Goal: Task Accomplishment & Management: Complete application form

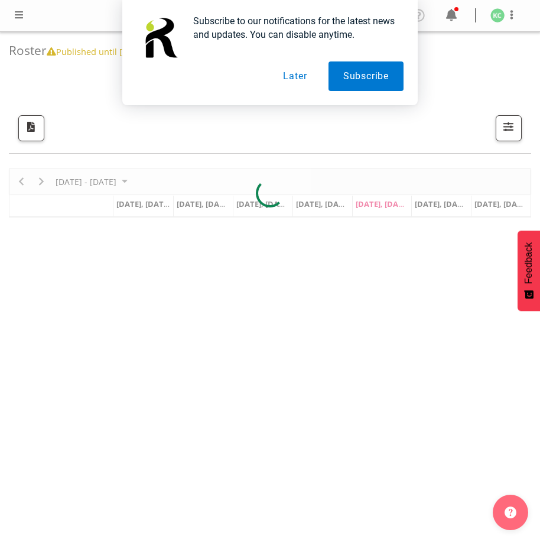
click at [293, 76] on button "Later" at bounding box center [294, 76] width 53 height 30
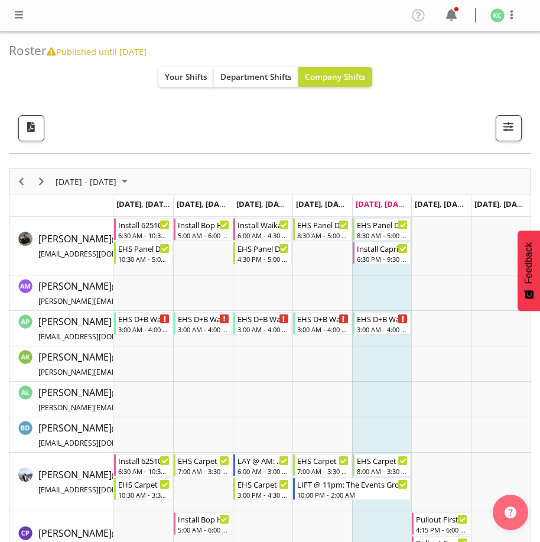
click at [19, 6] on nav "Profile Log Out" at bounding box center [270, 15] width 516 height 19
click at [21, 12] on span at bounding box center [19, 15] width 14 height 14
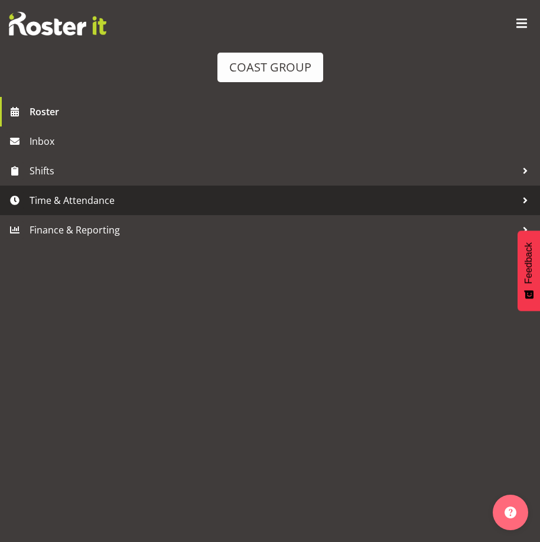
click at [70, 197] on span "Time & Attendance" at bounding box center [273, 200] width 487 height 18
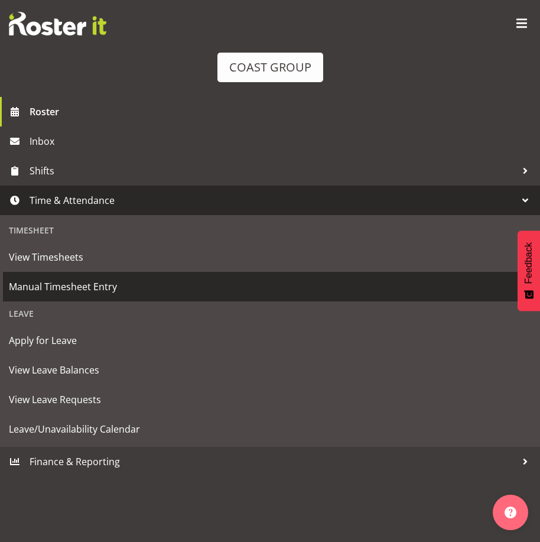
click at [83, 282] on span "Manual Timesheet Entry" at bounding box center [270, 287] width 522 height 18
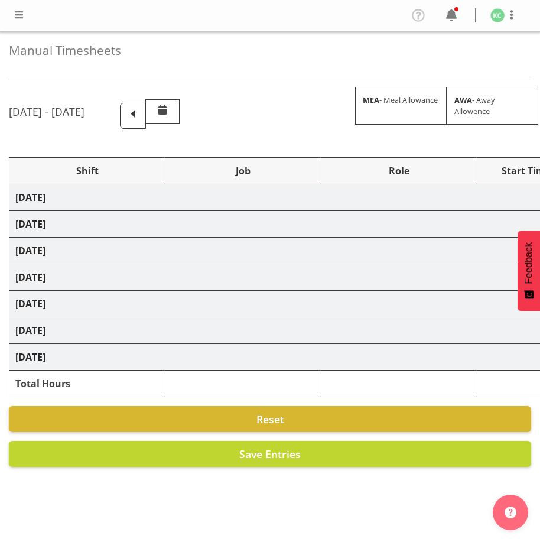
select select "16481"
select select "69"
select select "16481"
select select "69"
select select "16481"
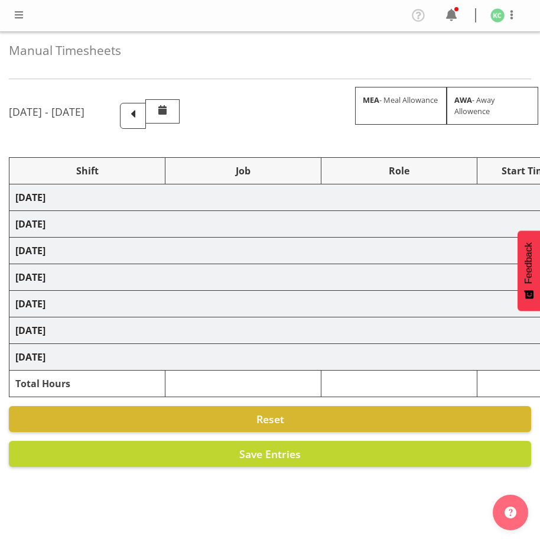
select select "69"
select select
select select "69"
select select
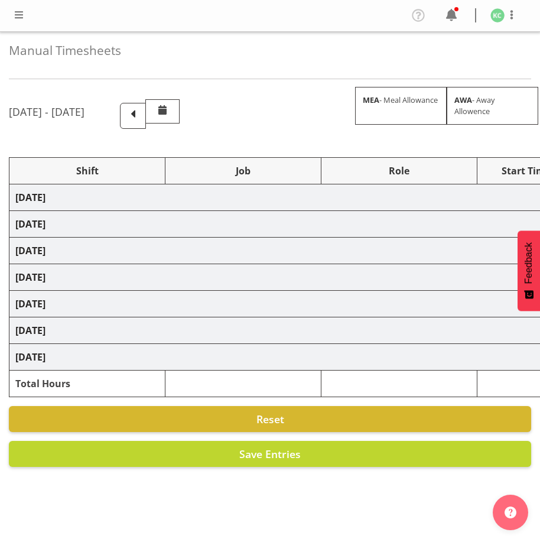
select select "69"
select select
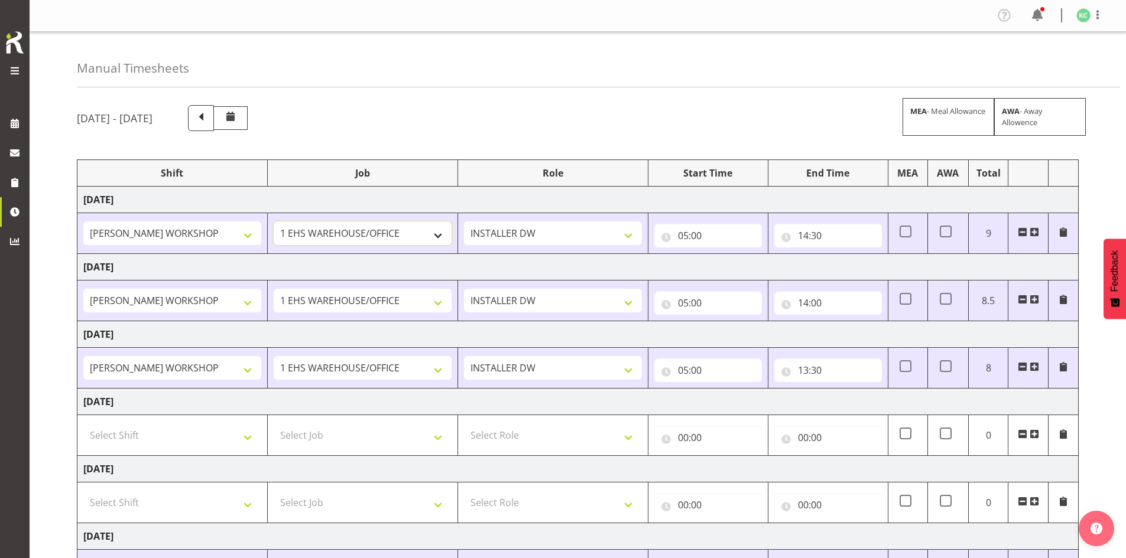
click at [414, 233] on select "1 Carlton Events 1 Carlton Hamilton 1 Carlton Wellington 1 EHS WAREHOUSE/OFFICE…" at bounding box center [363, 234] width 178 height 24
click at [398, 231] on select "1 Carlton Events 1 Carlton Hamilton 1 Carlton Wellington 1 EHS WAREHOUSE/OFFICE…" at bounding box center [363, 234] width 178 height 24
select select "1881"
click at [274, 222] on select "1 Carlton Events 1 Carlton Hamilton 1 Carlton Wellington 1 EHS WAREHOUSE/OFFICE…" at bounding box center [363, 234] width 178 height 24
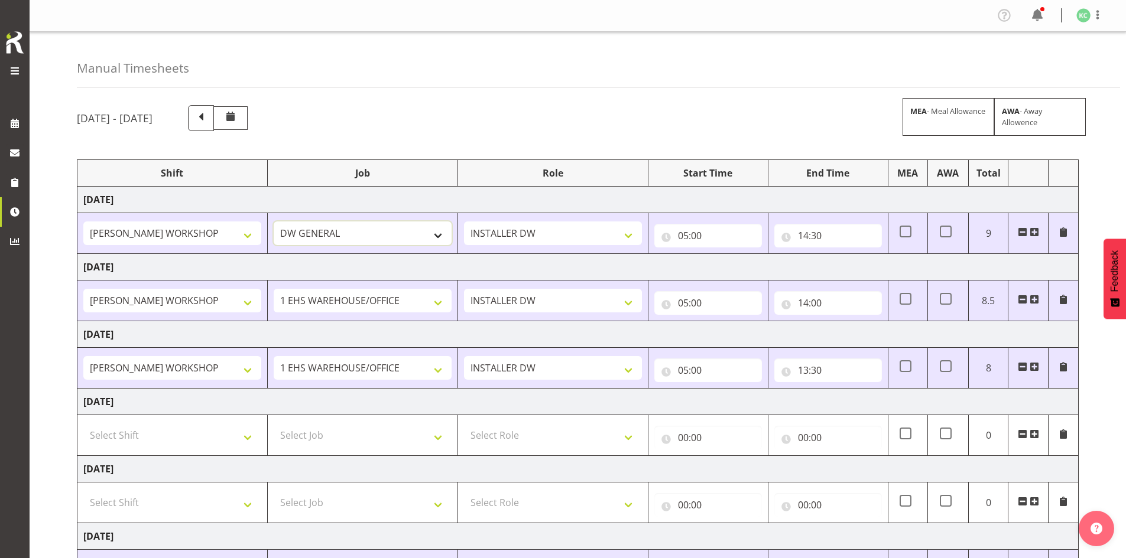
select select
click at [366, 300] on select "1 Carlton Events 1 Carlton Hamilton 1 Carlton Wellington 1 EHS WAREHOUSE/OFFICE…" at bounding box center [363, 301] width 178 height 24
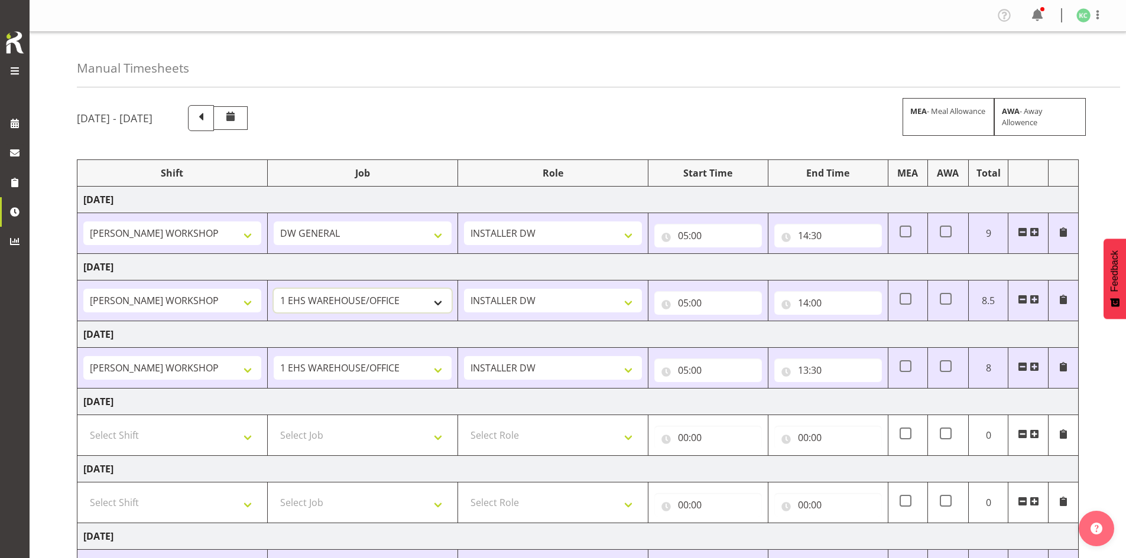
select select "1881"
click at [274, 289] on select "1 Carlton Events 1 Carlton Hamilton 1 Carlton Wellington 1 EHS WAREHOUSE/OFFICE…" at bounding box center [363, 301] width 178 height 24
select select
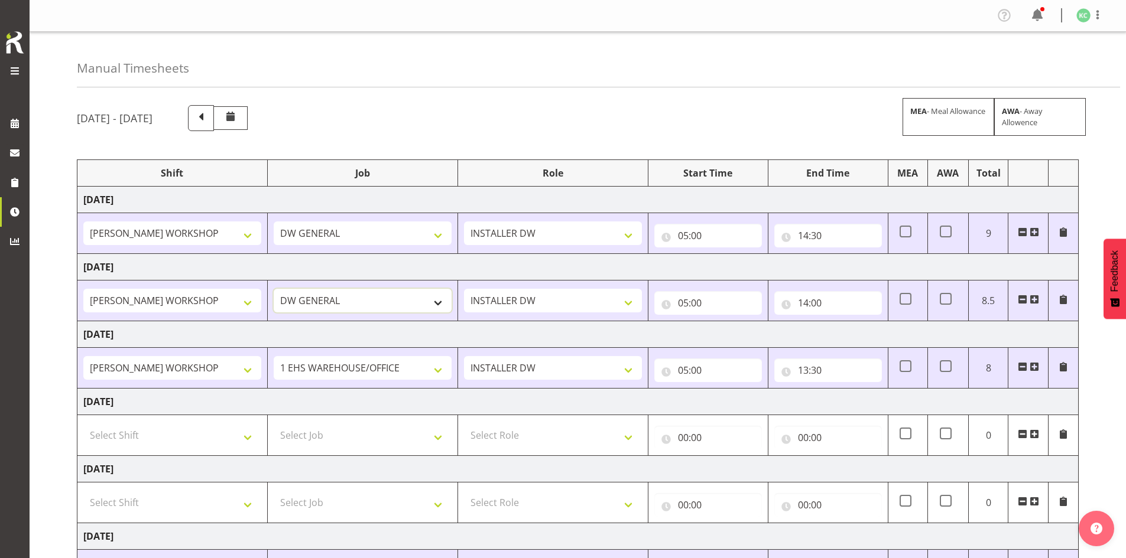
select select
click at [357, 368] on select "1 Carlton Events 1 Carlton Hamilton 1 Carlton Wellington 1 EHS WAREHOUSE/OFFICE…" at bounding box center [363, 368] width 178 height 24
select select "1881"
click at [274, 356] on select "1 Carlton Events 1 Carlton Hamilton 1 Carlton Wellington 1 EHS WAREHOUSE/OFFICE…" at bounding box center [363, 368] width 178 height 24
select select
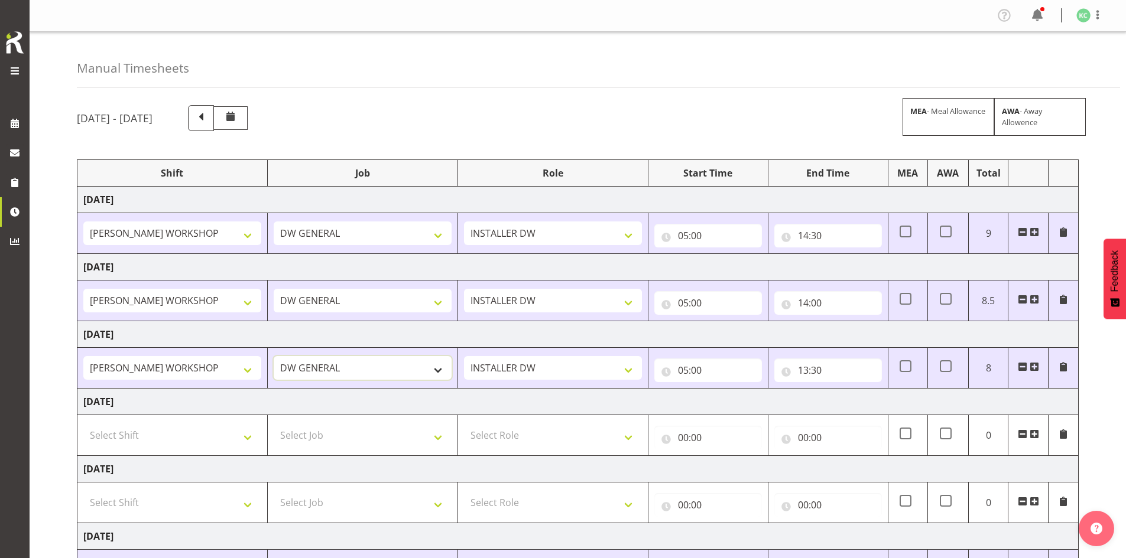
select select
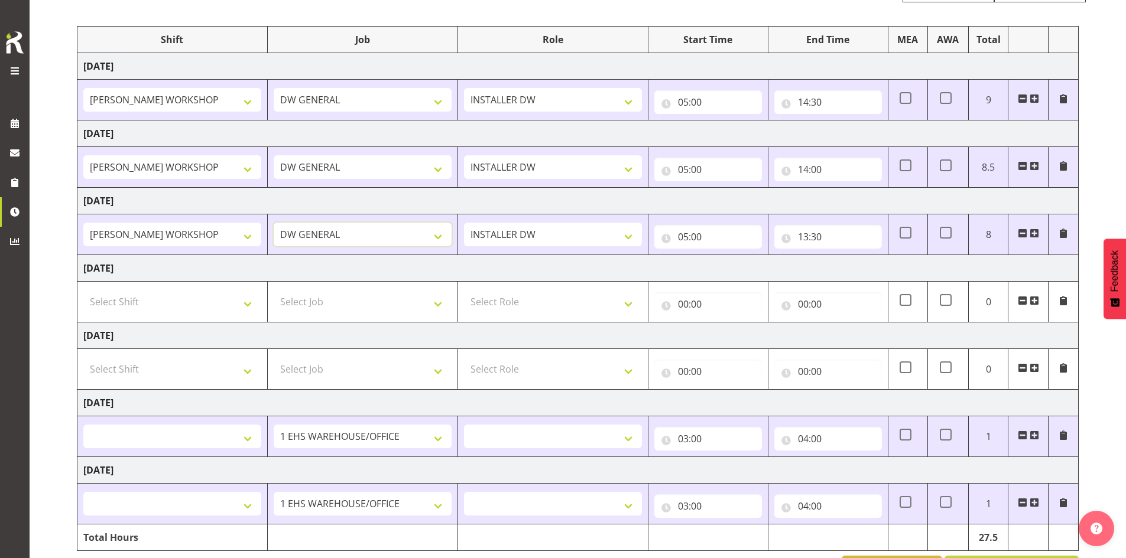
scroll to position [175, 0]
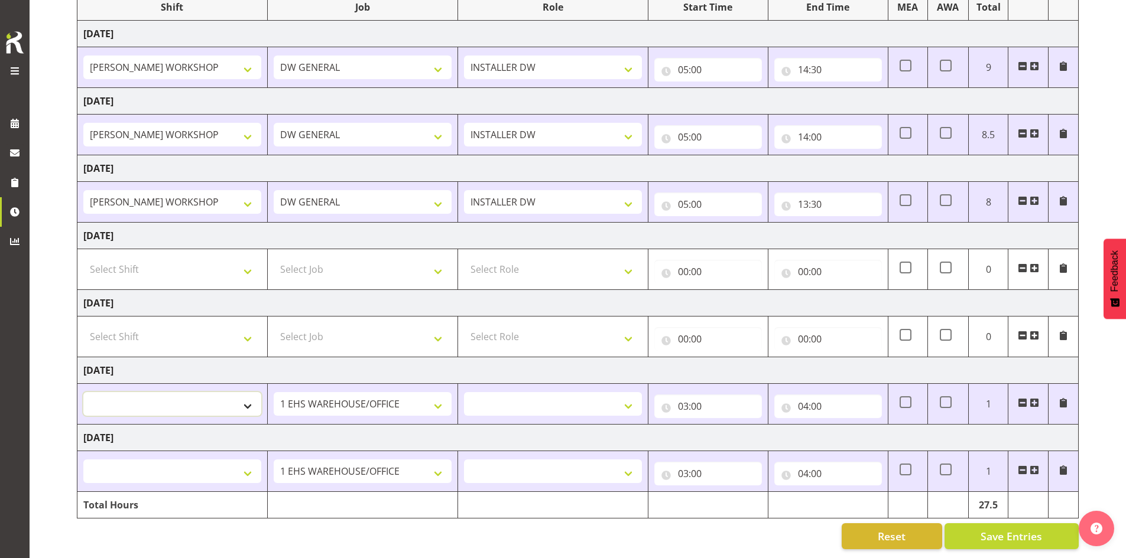
click at [204, 398] on select "AKL SIGN ADMIN1 (LEAVE ALONE, DONT MAKE INACTIVE) DW ACCOUNT MANAGERS DW AKL PR…" at bounding box center [172, 404] width 178 height 24
select select "16481"
click at [83, 392] on select "AKL SIGN ADMIN1 (LEAVE ALONE, DONT MAKE INACTIVE) DW ACCOUNT MANAGERS DW AKL PR…" at bounding box center [172, 404] width 178 height 24
select select
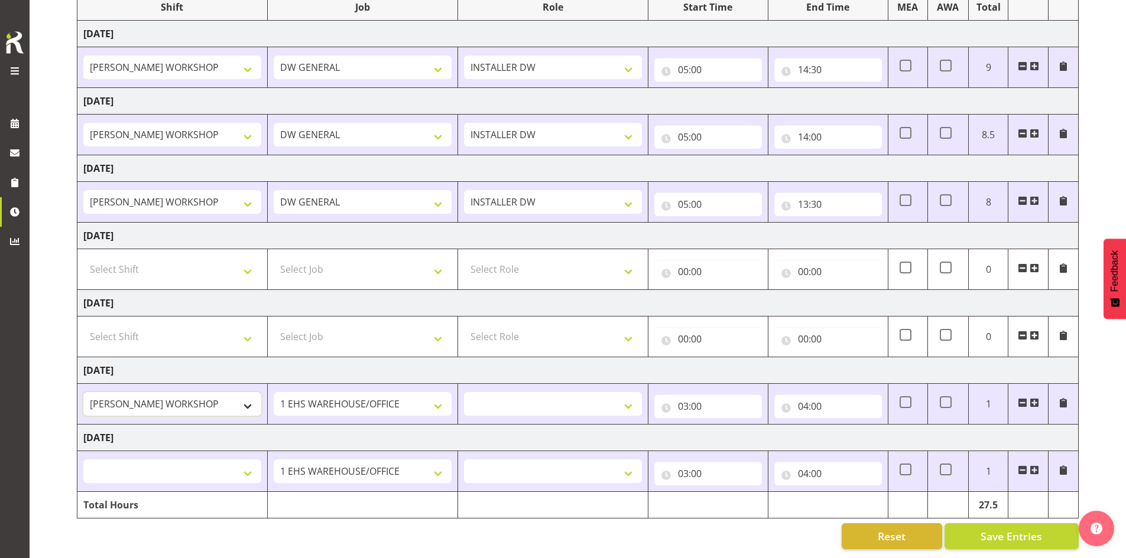
select select
click at [343, 392] on select "1 Carlton Events 1 Carlton Hamilton 1 Carlton Wellington 1 EHS WAREHOUSE/OFFICE…" at bounding box center [363, 404] width 178 height 24
select select "1881"
click at [274, 392] on select "1 Carlton Events 1 Carlton Hamilton 1 Carlton Wellington 1 EHS WAREHOUSE/OFFICE…" at bounding box center [363, 404] width 178 height 24
select select
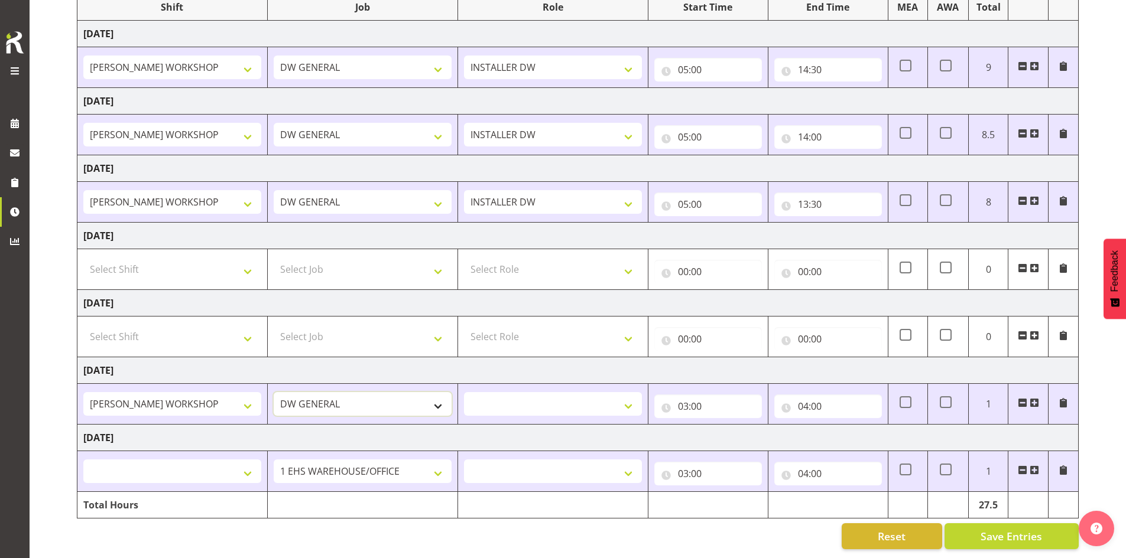
select select
click at [489, 393] on select "INSTALLER DW" at bounding box center [553, 404] width 178 height 24
select select "219"
click at [464, 392] on select "INSTALLER DW" at bounding box center [553, 404] width 178 height 24
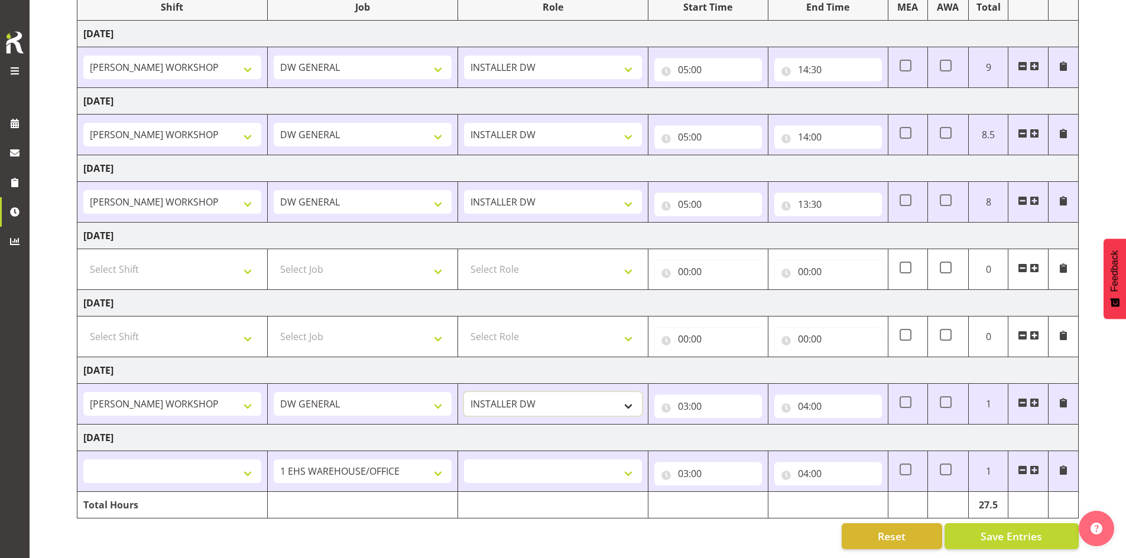
select select
click at [539, 398] on input "03:00" at bounding box center [708, 407] width 108 height 24
click at [539, 429] on select "00 01 02 03 04 05 06 07 08 09 10 11 12 13 14 15 16 17 18 19 20 21 22 23" at bounding box center [734, 437] width 27 height 24
select select "5"
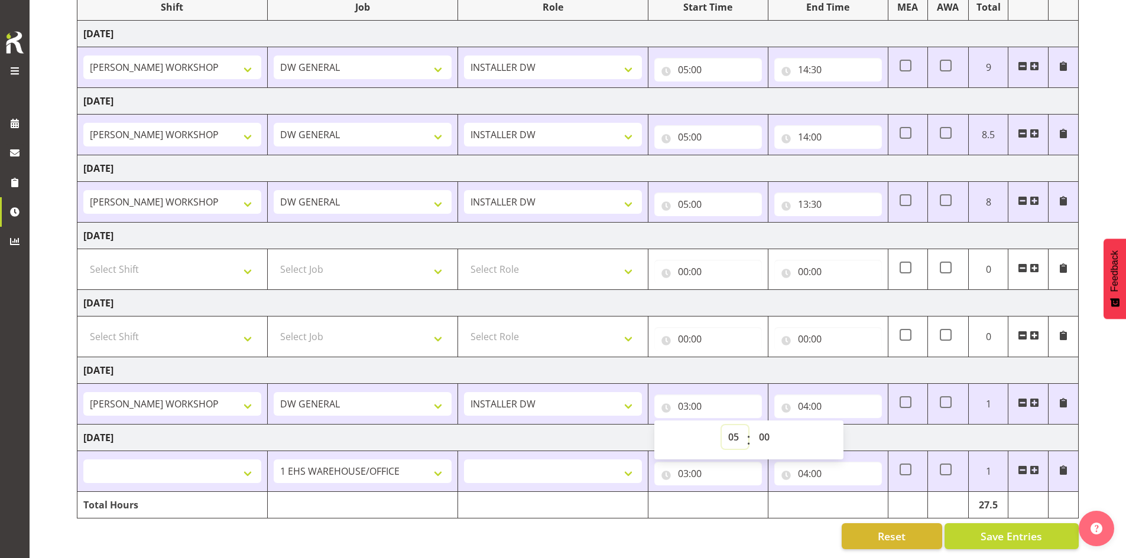
click at [539, 425] on select "00 01 02 03 04 05 06 07 08 09 10 11 12 13 14 15 16 17 18 19 20 21 22 23" at bounding box center [734, 437] width 27 height 24
type input "05:00"
select select
click at [539, 396] on input "04:00" at bounding box center [828, 407] width 108 height 24
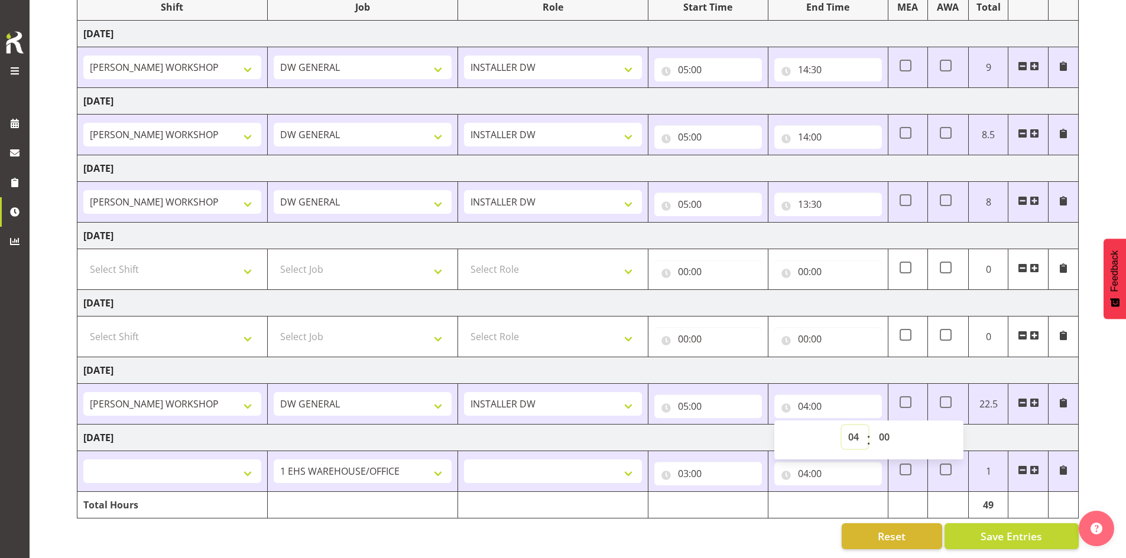
click at [539, 427] on select "00 01 02 03 04 05 06 07 08 09 10 11 12 13 14 15 16 17 18 19 20 21 22 23" at bounding box center [854, 437] width 27 height 24
select select "14"
click at [539, 425] on select "00 01 02 03 04 05 06 07 08 09 10 11 12 13 14 15 16 17 18 19 20 21 22 23" at bounding box center [854, 437] width 27 height 24
type input "14:00"
select select
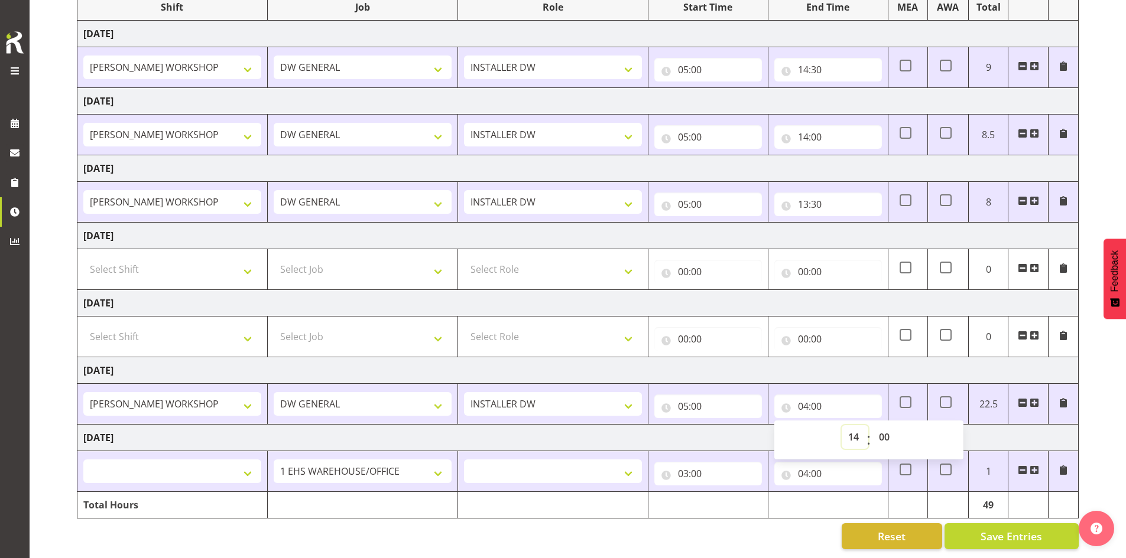
select select
click at [539, 435] on td "Tuesday 14th October 2025" at bounding box center [577, 438] width 1001 height 27
click at [202, 462] on select "AKL SIGN ADMIN1 (LEAVE ALONE, DONT MAKE INACTIVE) DW ACCOUNT MANAGERS DW AKL PR…" at bounding box center [172, 472] width 178 height 24
select select "16481"
click at [83, 460] on select "AKL SIGN ADMIN1 (LEAVE ALONE, DONT MAKE INACTIVE) DW ACCOUNT MANAGERS DW AKL PR…" at bounding box center [172, 472] width 178 height 24
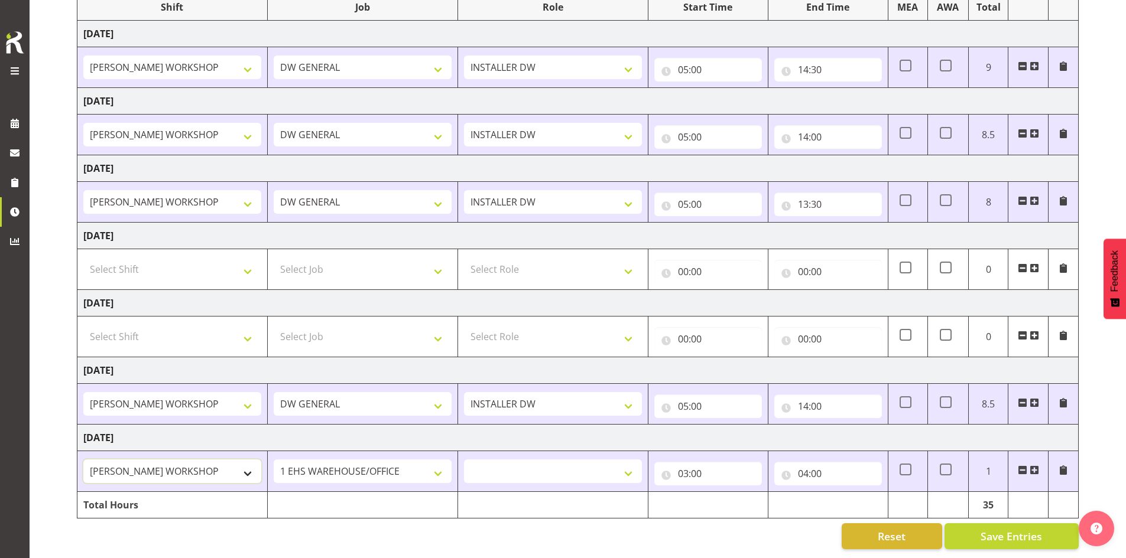
select select
click at [305, 460] on select "1 Carlton Events 1 Carlton Hamilton 1 Carlton Wellington 1 EHS WAREHOUSE/OFFICE…" at bounding box center [363, 472] width 178 height 24
select select "1881"
click at [274, 460] on select "1 Carlton Events 1 Carlton Hamilton 1 Carlton Wellington 1 EHS WAREHOUSE/OFFICE…" at bounding box center [363, 472] width 178 height 24
click at [479, 461] on select "INSTALLER DW" at bounding box center [553, 472] width 178 height 24
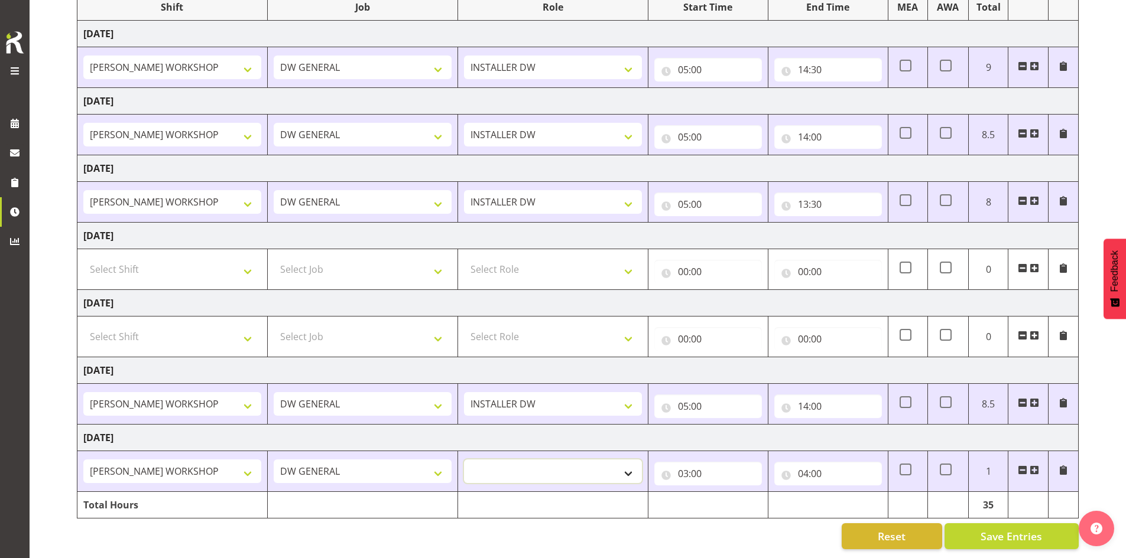
select select "219"
click at [464, 460] on select "INSTALLER DW" at bounding box center [553, 472] width 178 height 24
click at [539, 462] on input "03:00" at bounding box center [708, 474] width 108 height 24
click at [539, 496] on select "00 01 02 03 04 05 06 07 08 09 10 11 12 13 14 15 16 17 18 19 20 21 22 23" at bounding box center [734, 505] width 27 height 24
select select "5"
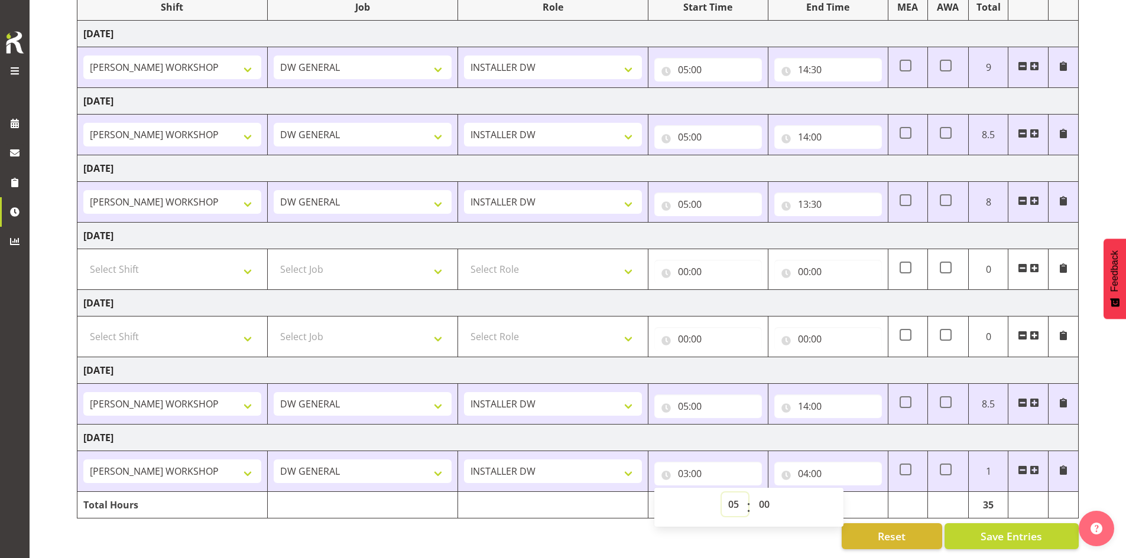
click at [539, 493] on select "00 01 02 03 04 05 06 07 08 09 10 11 12 13 14 15 16 17 18 19 20 21 22 23" at bounding box center [734, 505] width 27 height 24
type input "05:00"
click at [539, 463] on input "04:00" at bounding box center [828, 474] width 108 height 24
click at [539, 496] on select "00 01 02 03 04 05 06 07 08 09 10 11 12 13 14 15 16 17 18 19 20 21 22 23" at bounding box center [854, 505] width 27 height 24
select select "14"
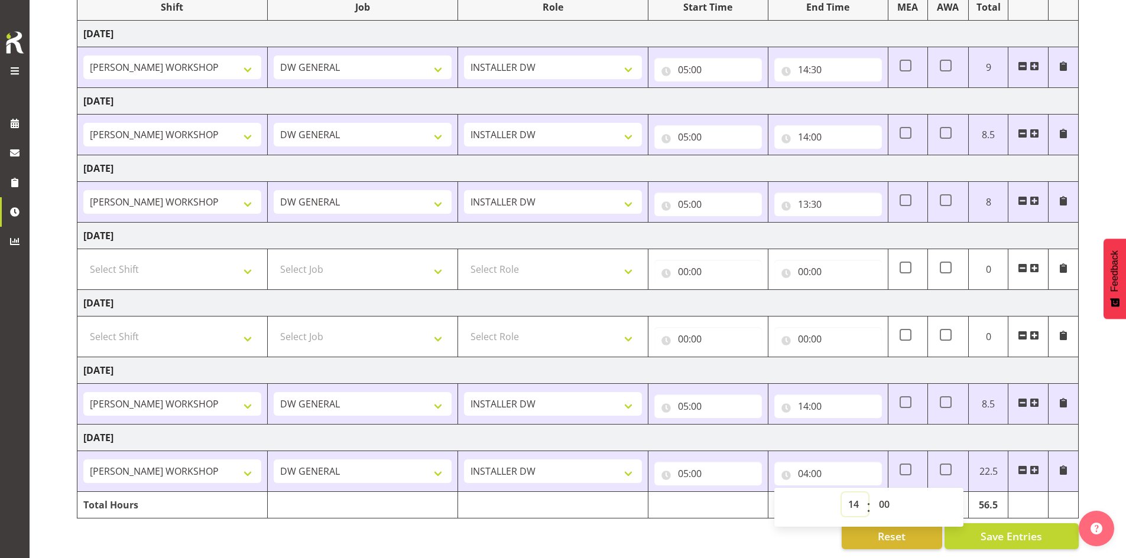
click at [539, 493] on select "00 01 02 03 04 05 06 07 08 09 10 11 12 13 14 15 16 17 18 19 20 21 22 23" at bounding box center [854, 505] width 27 height 24
type input "14:00"
click at [539, 529] on div "Reset Save Entries" at bounding box center [578, 537] width 1002 height 26
click at [539, 529] on span "Save Entries" at bounding box center [1010, 536] width 61 height 15
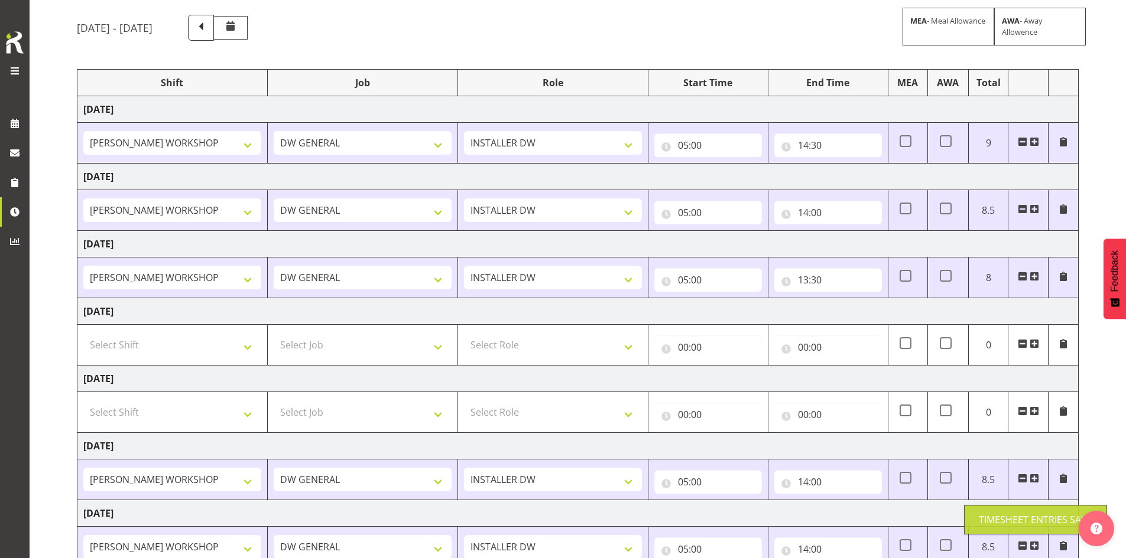
scroll to position [0, 0]
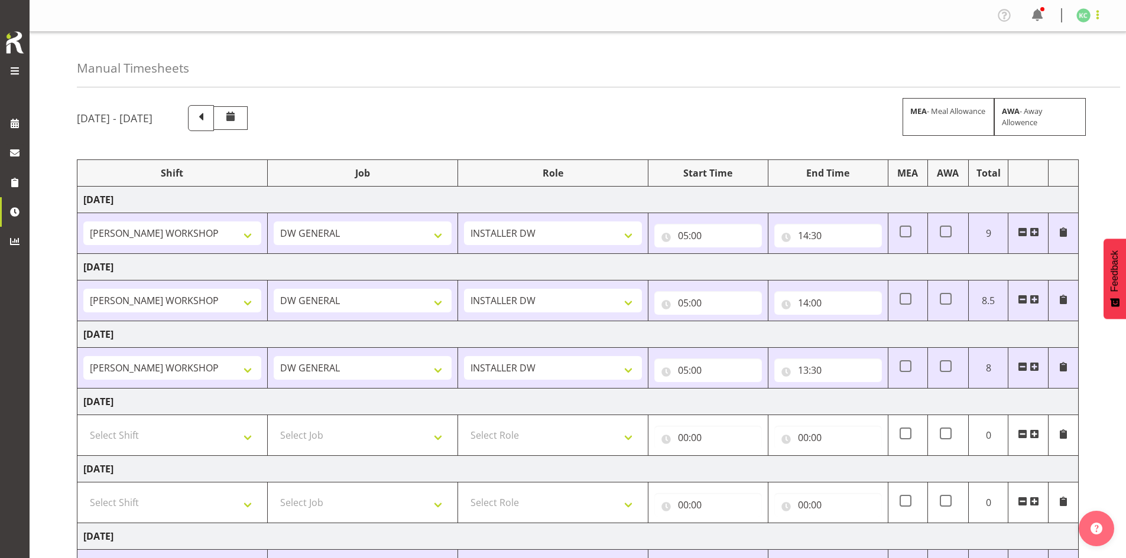
click at [539, 16] on span at bounding box center [1097, 15] width 14 height 14
click at [539, 65] on link "Log Out" at bounding box center [1047, 61] width 113 height 21
